Goal: Complete application form

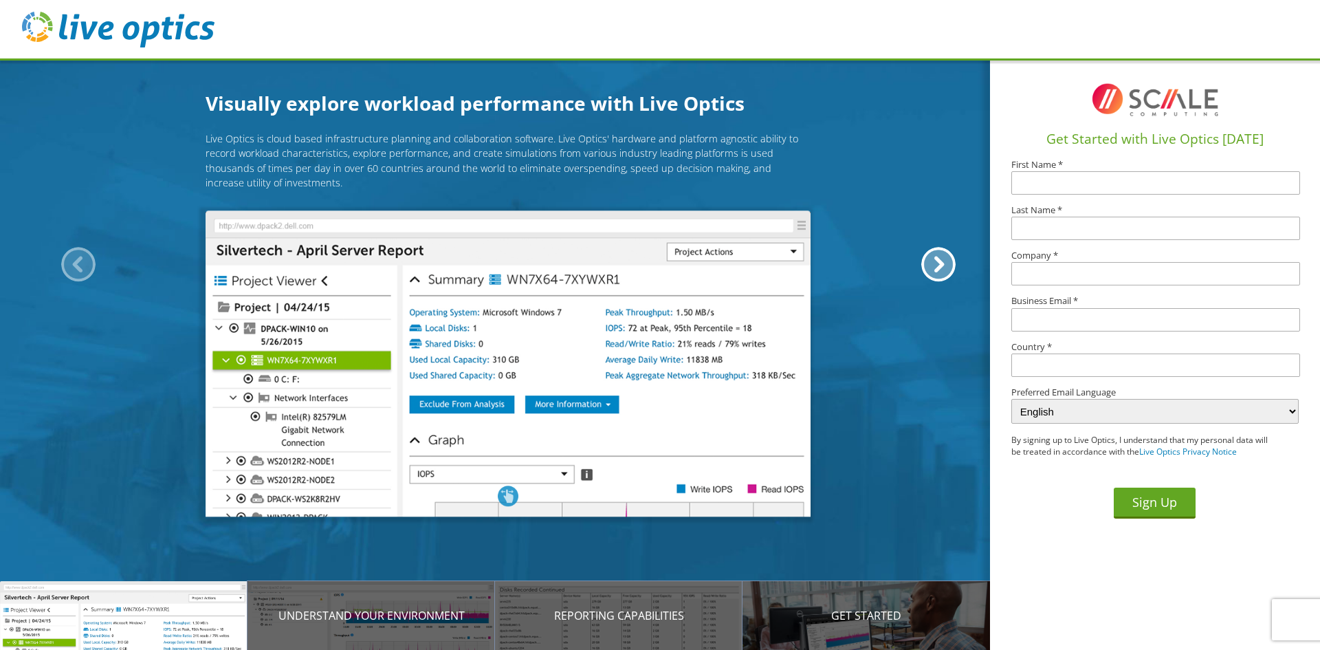
click at [1062, 184] on input "text" at bounding box center [1155, 182] width 289 height 23
type input "[PERSON_NAME]"
type input "LaDue"
type input "RILCO Inc."
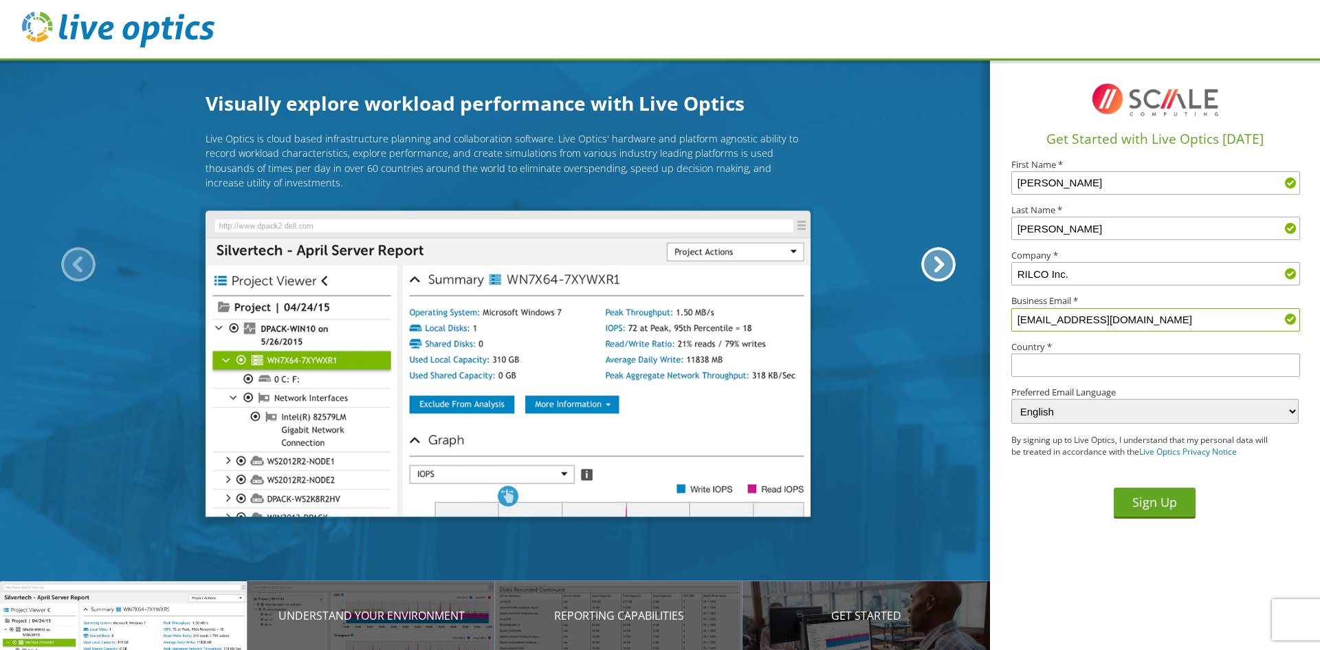
type input "nladue@rilcoinc.com"
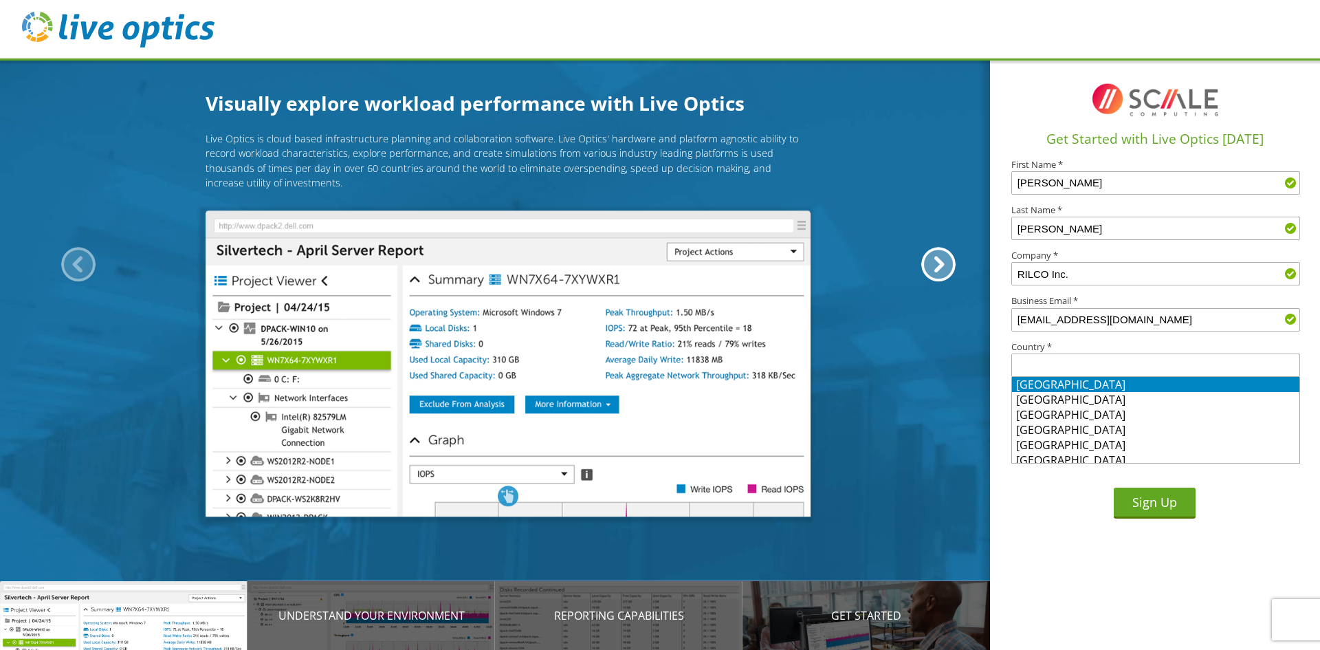
type input "U"
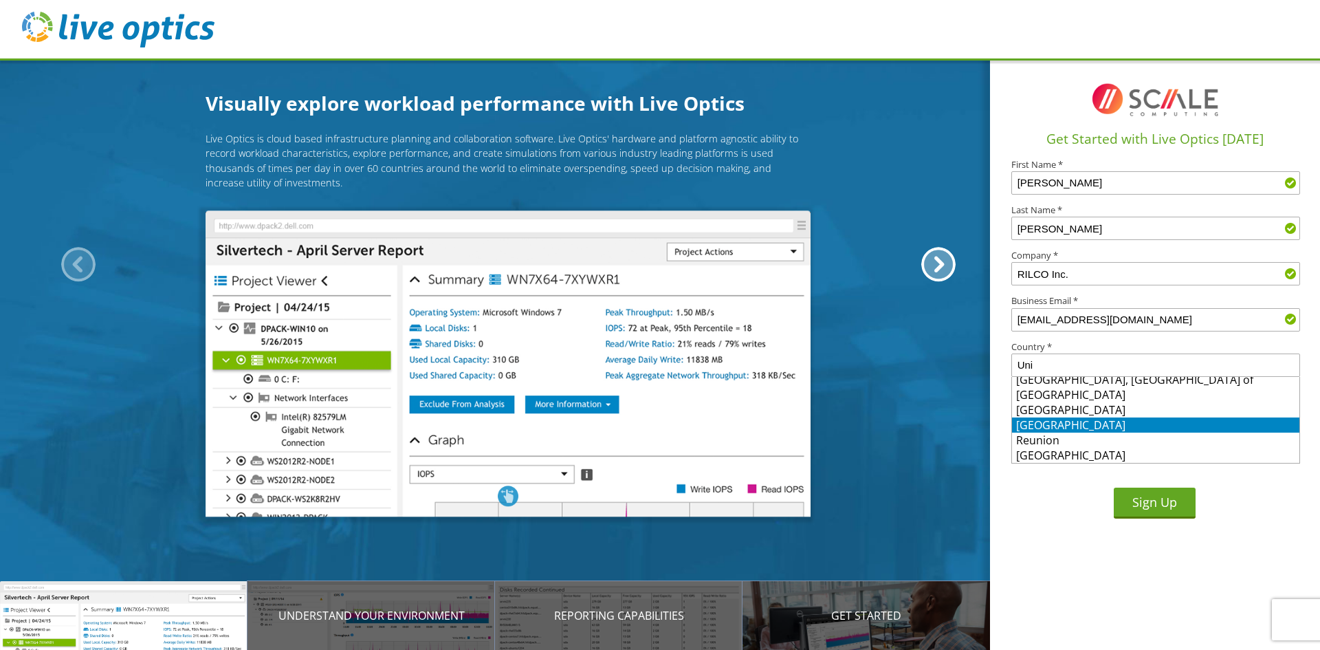
click at [1074, 423] on li "United States" at bounding box center [1155, 424] width 287 height 15
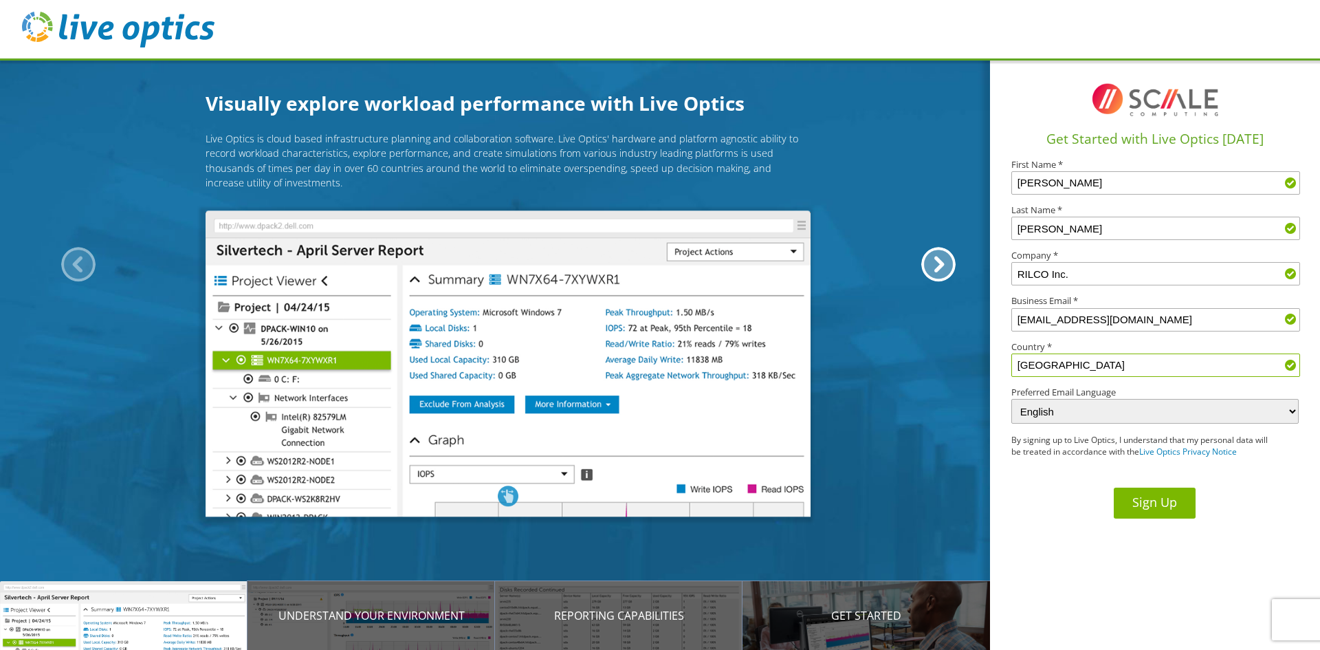
type input "United States"
click at [1176, 502] on button "Sign Up" at bounding box center [1155, 503] width 82 height 31
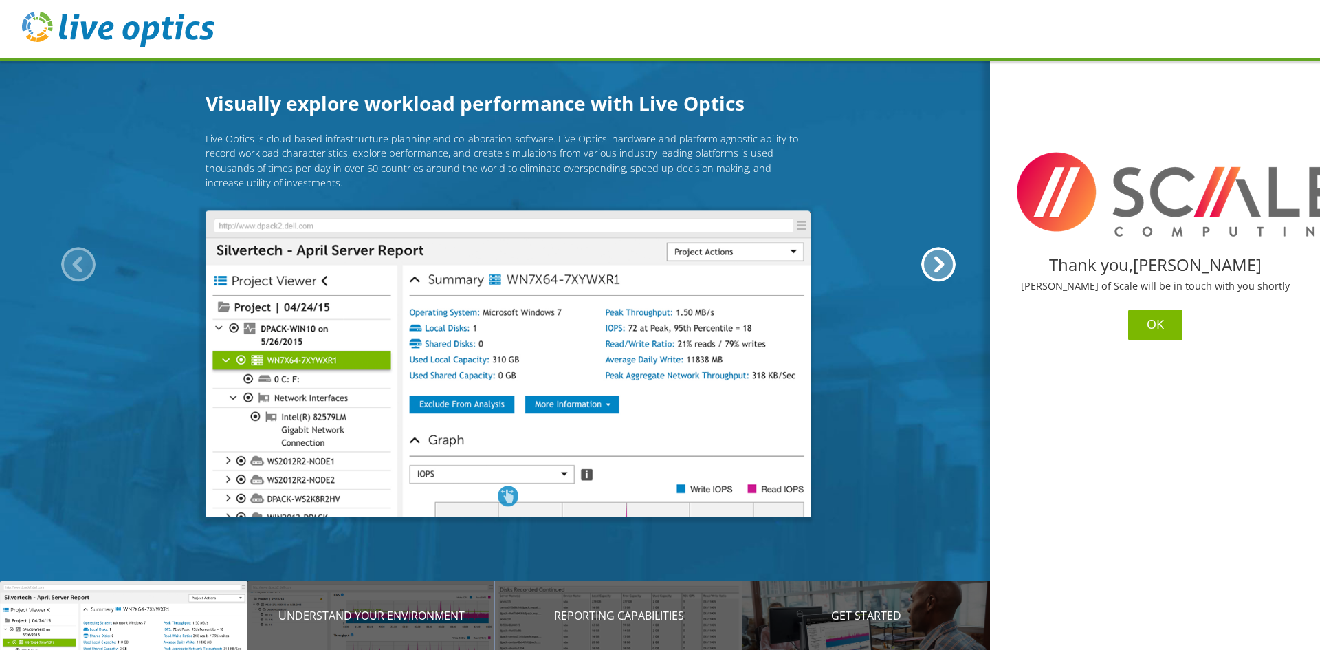
click at [1162, 325] on button "OK" at bounding box center [1155, 324] width 54 height 31
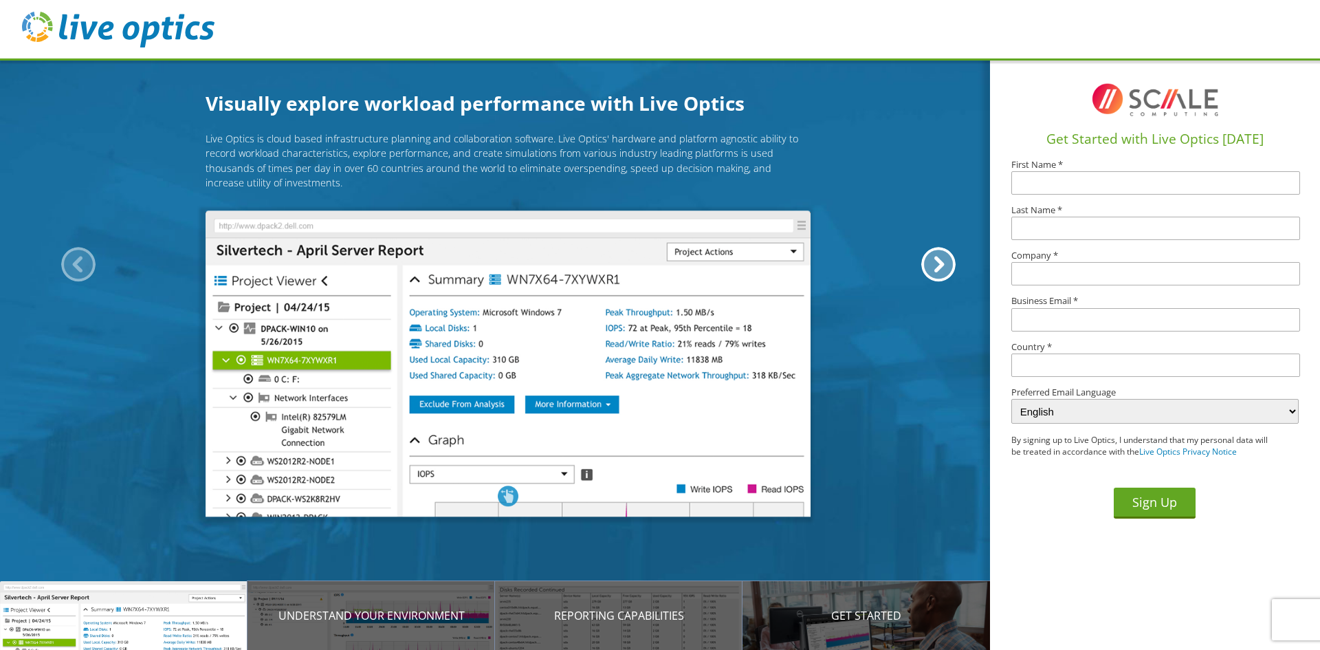
click at [67, 263] on div at bounding box center [78, 265] width 34 height 34
click at [586, 65] on section "Visually explore workload performance with Live Optics Live Optics is cloud bas…" at bounding box center [508, 383] width 1016 height 650
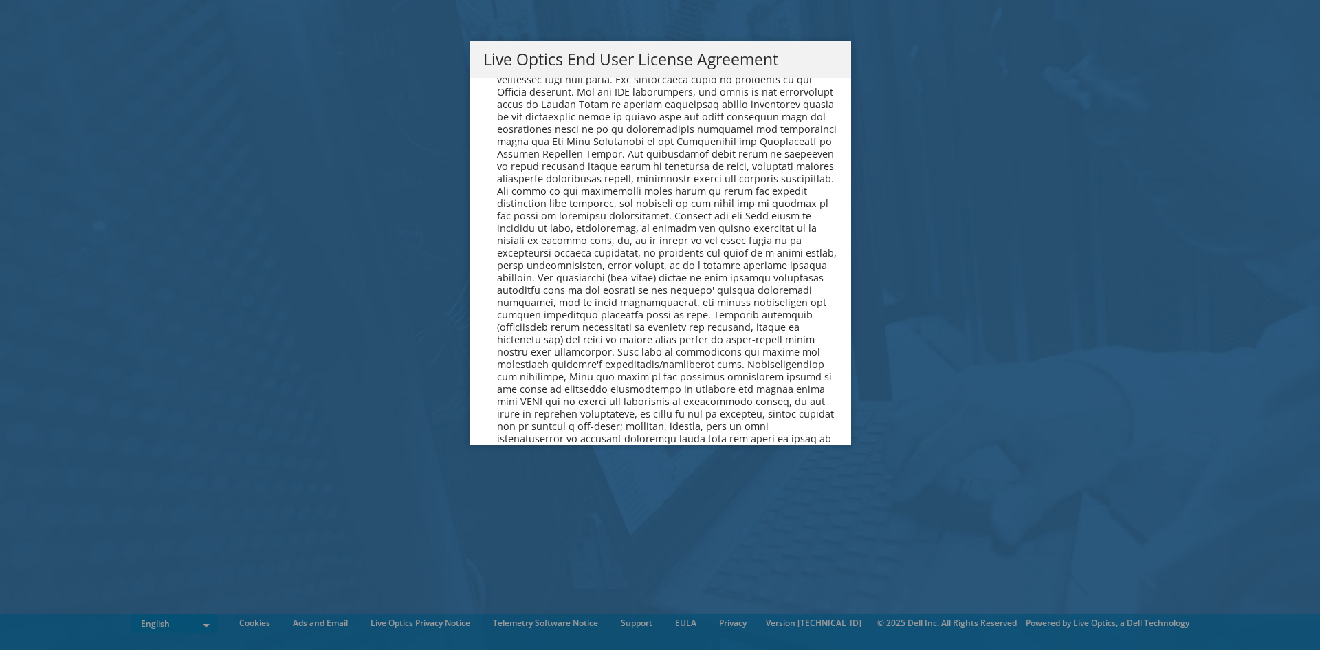
scroll to position [5200, 0]
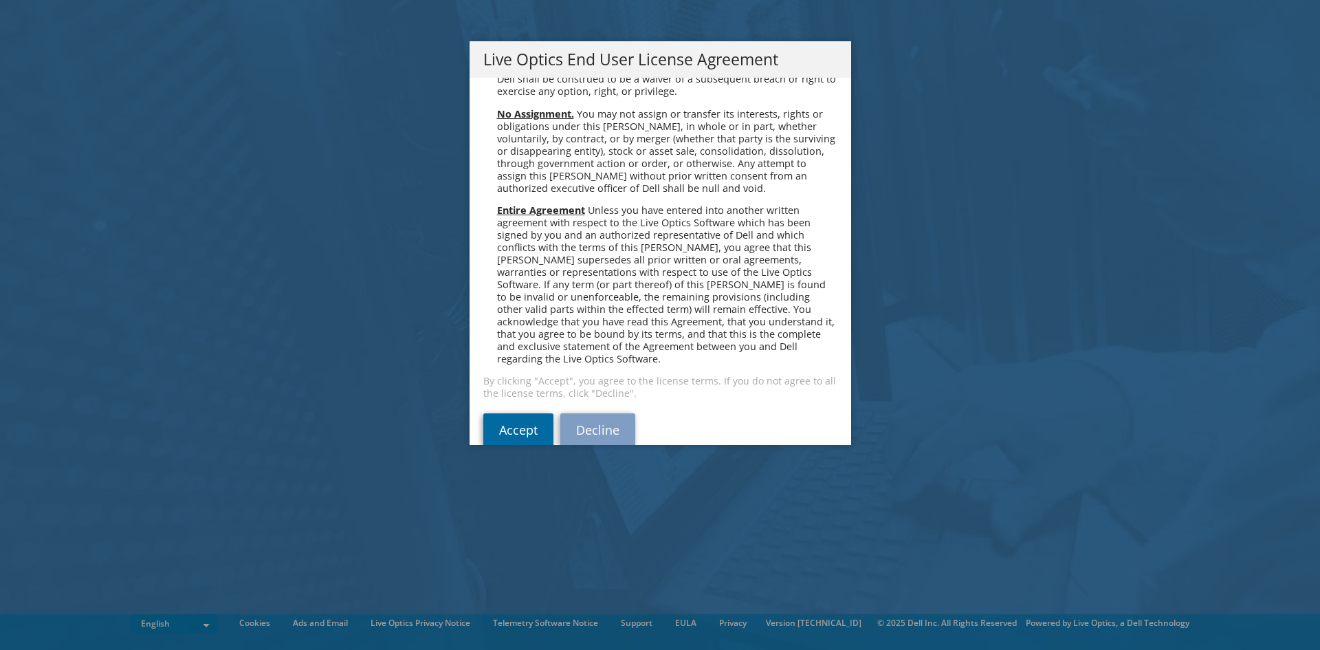
click at [504, 413] on link "Accept" at bounding box center [518, 429] width 70 height 33
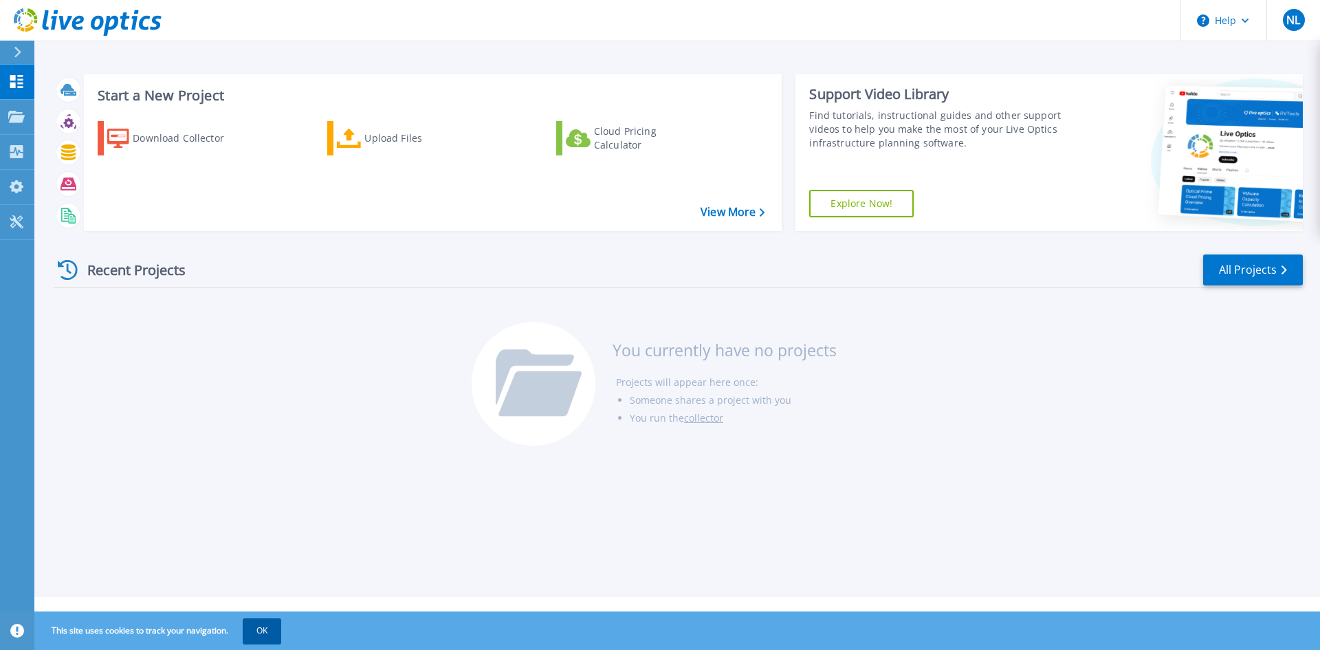
click at [277, 631] on button "OK" at bounding box center [262, 630] width 39 height 25
